Goal: Task Accomplishment & Management: Use online tool/utility

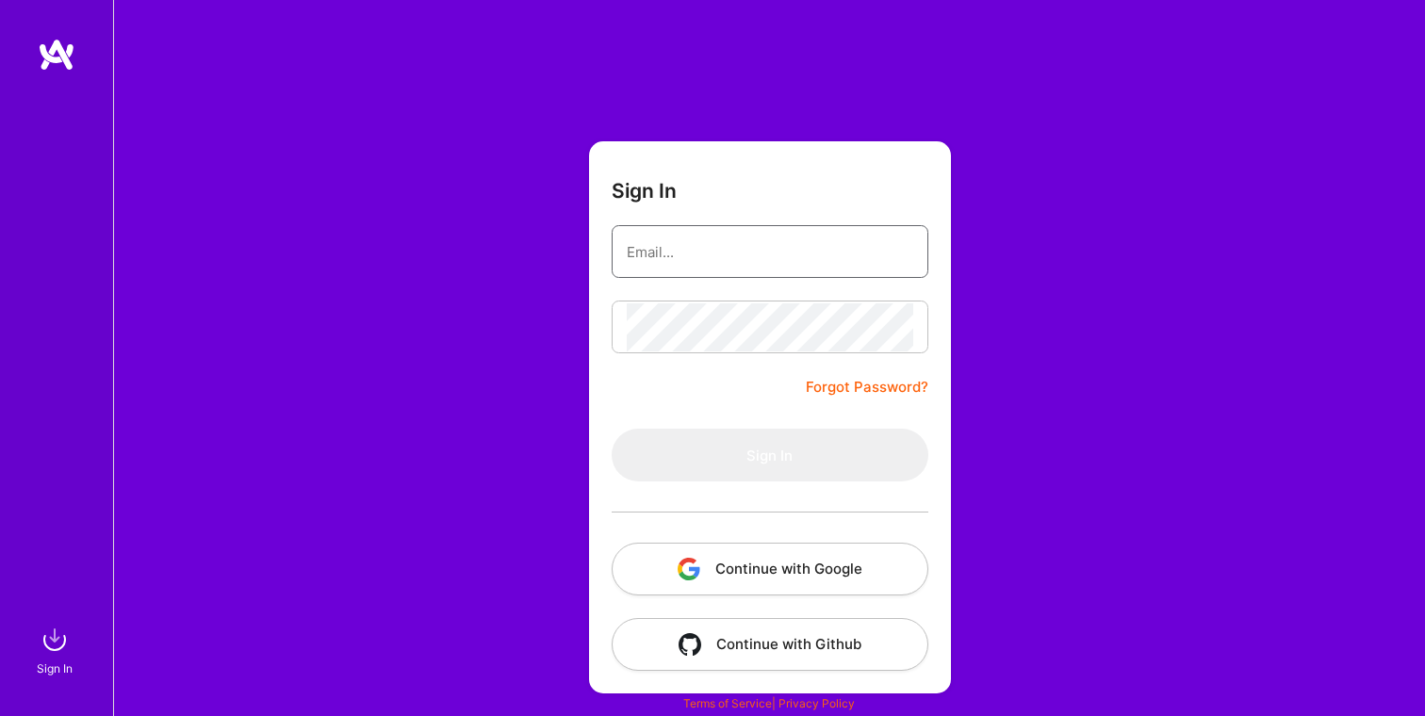
type input "[EMAIL_ADDRESS][PERSON_NAME][DOMAIN_NAME]"
click at [702, 392] on form "Sign In [EMAIL_ADDRESS][PERSON_NAME][DOMAIN_NAME] Forgot Password? Sign In Cont…" at bounding box center [770, 417] width 362 height 552
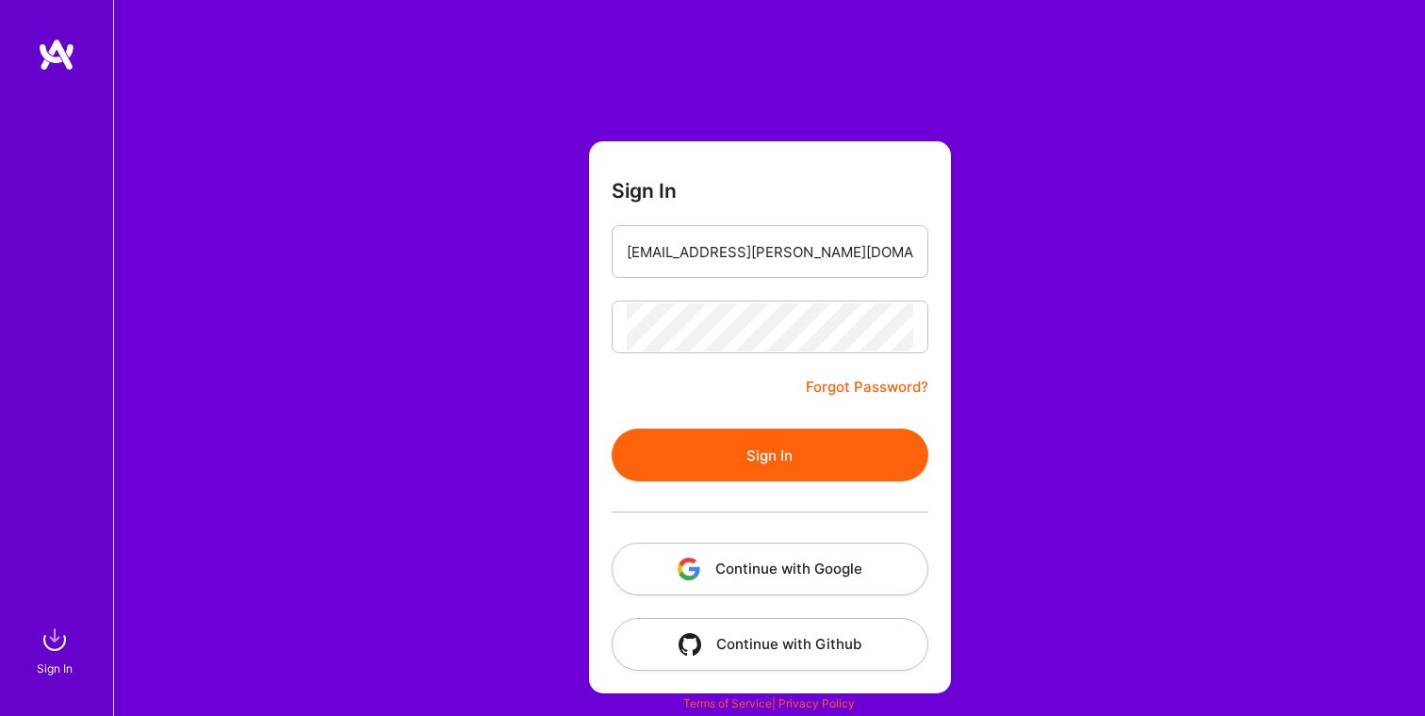
click at [737, 461] on button "Sign In" at bounding box center [770, 455] width 317 height 53
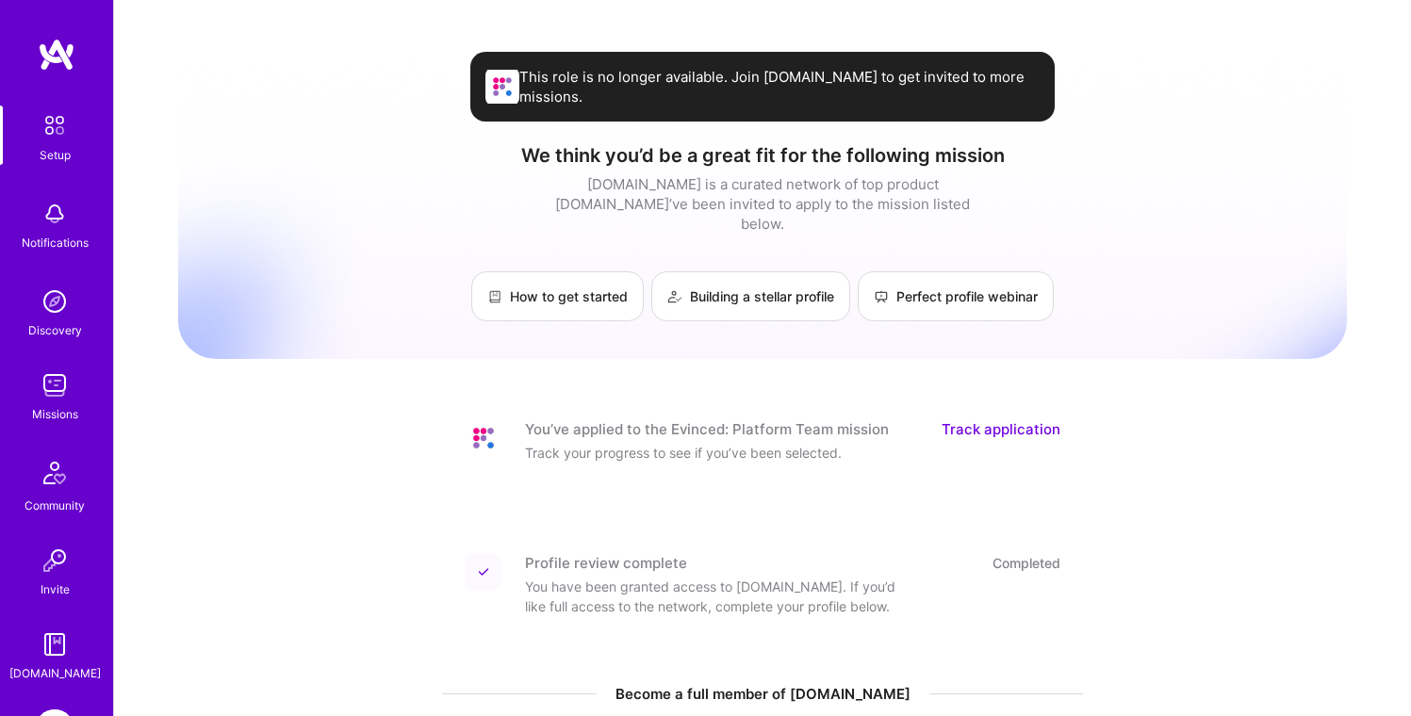
scroll to position [133, 0]
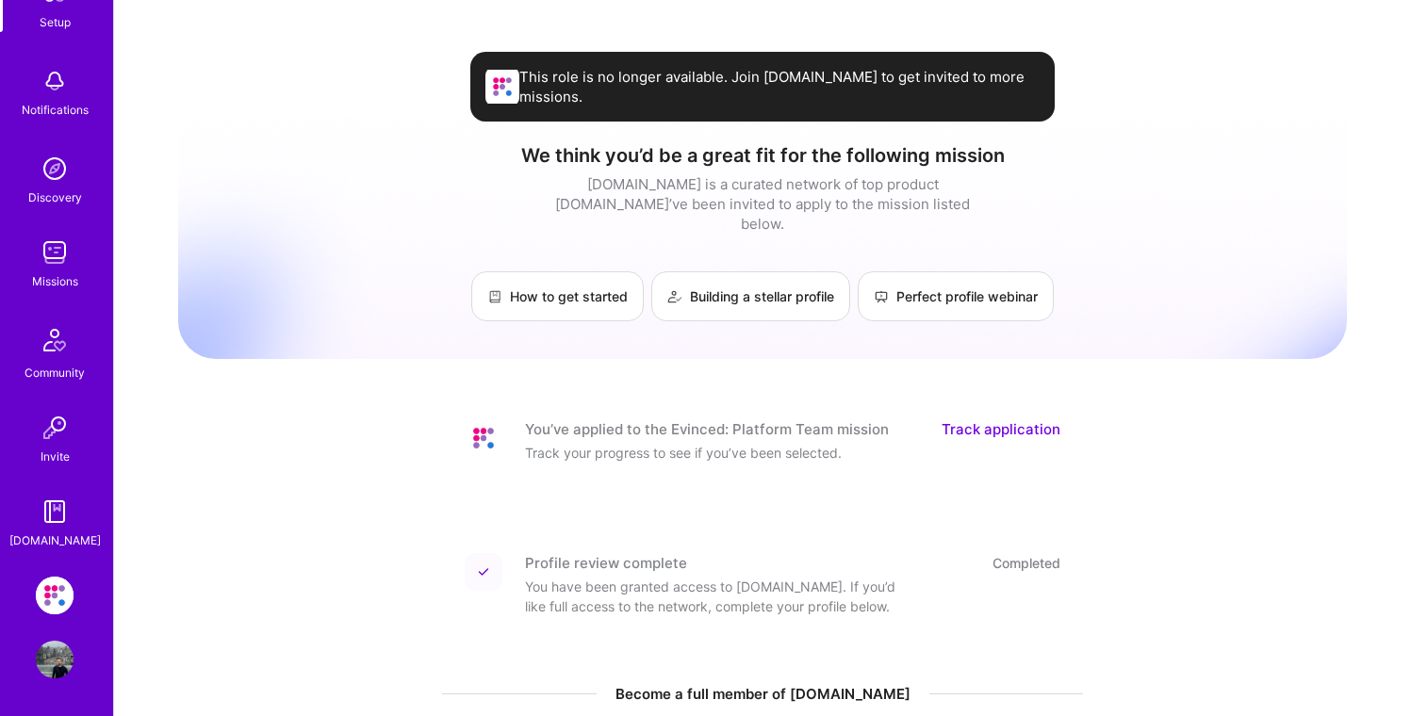
click at [51, 597] on img at bounding box center [55, 596] width 38 height 38
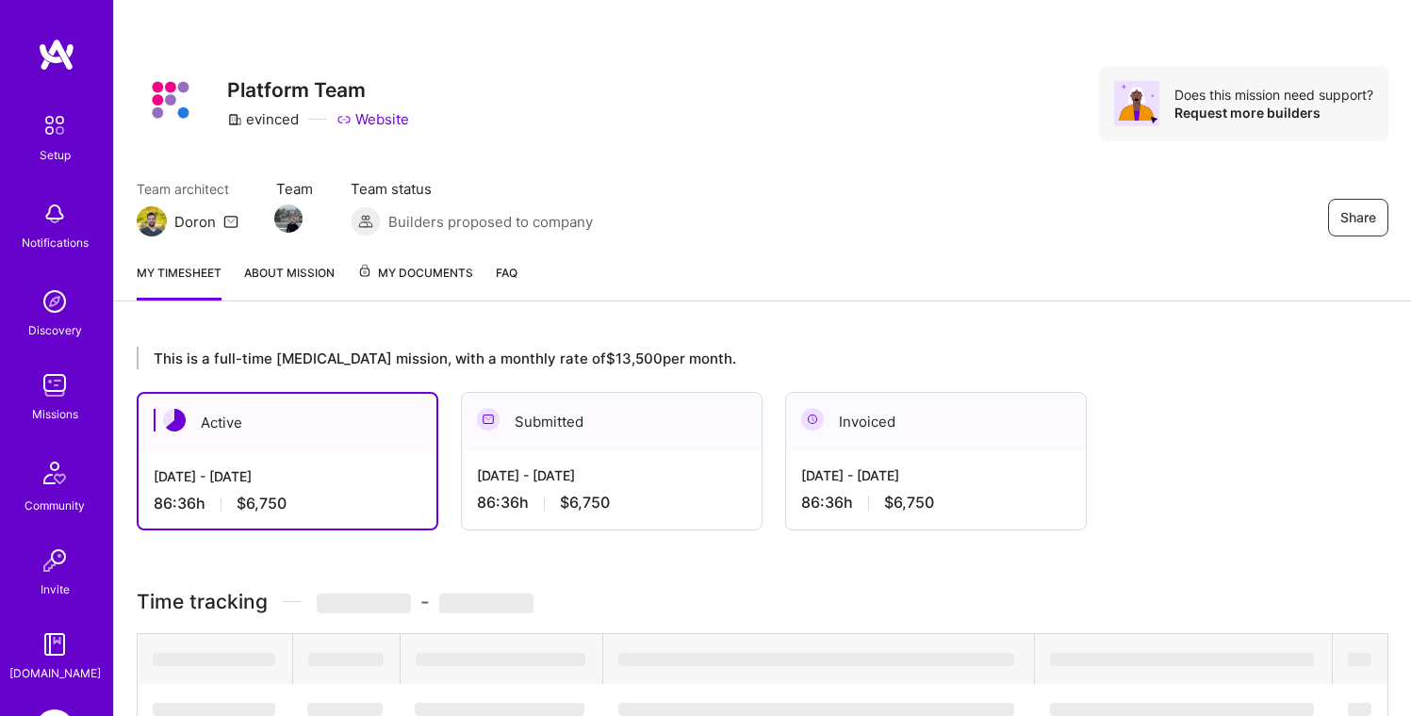
click at [418, 273] on span "My Documents" at bounding box center [415, 273] width 116 height 21
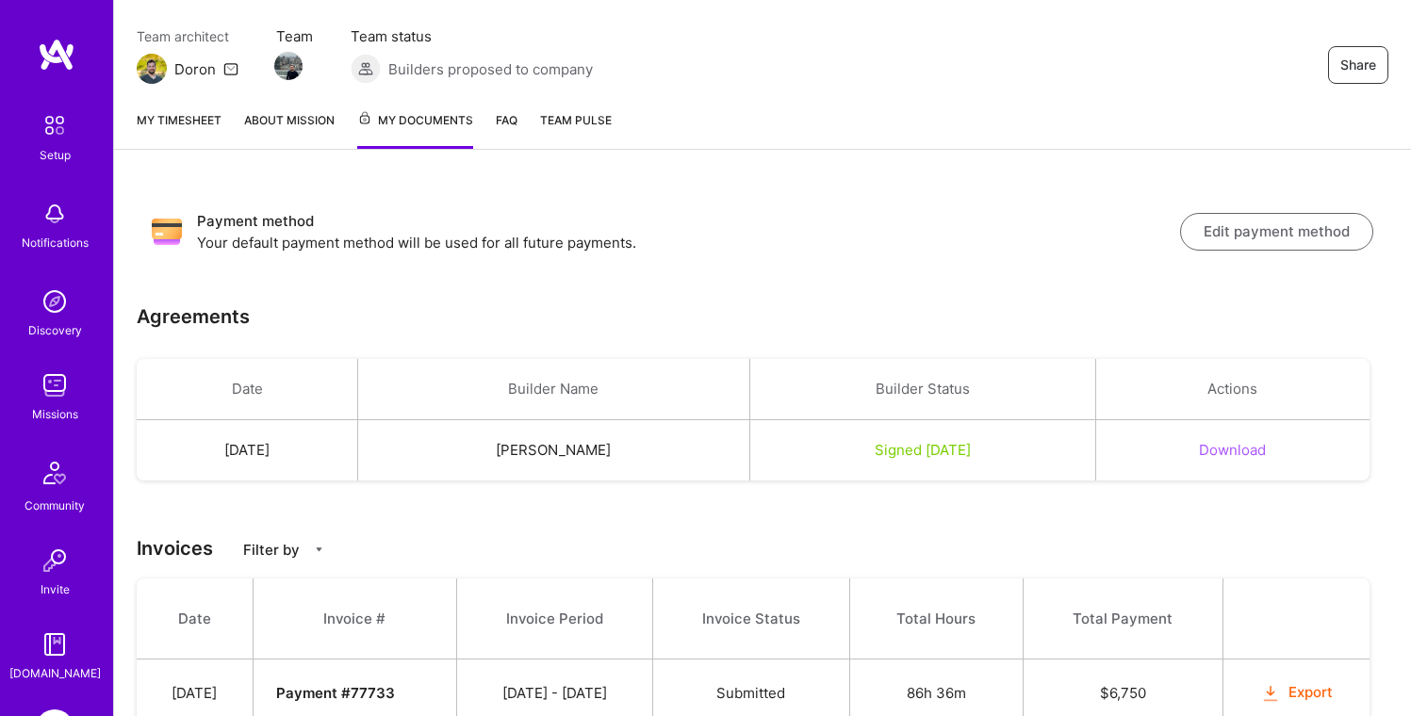
scroll to position [228, 0]
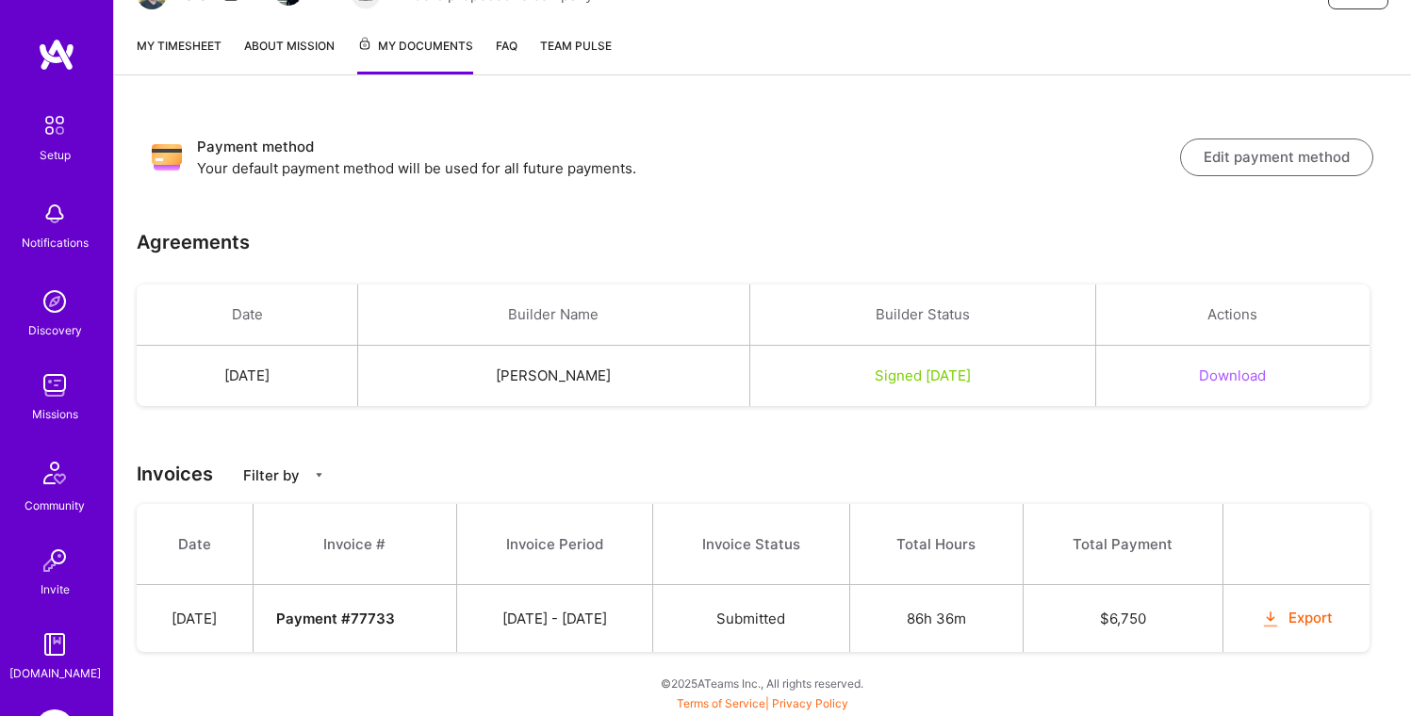
click at [1281, 603] on td "Export" at bounding box center [1295, 619] width 147 height 68
click at [1299, 626] on button "Export" at bounding box center [1296, 619] width 74 height 22
